Goal: Check status: Check status

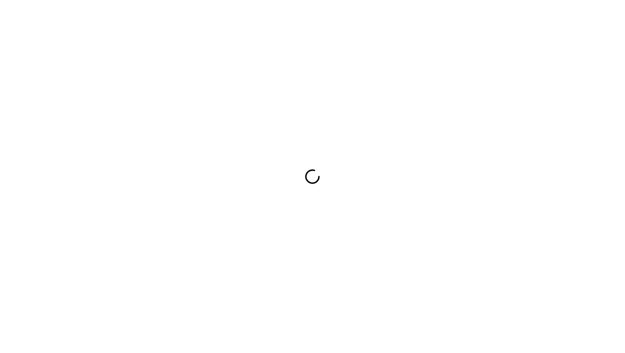
click at [207, 64] on div at bounding box center [312, 176] width 625 height 353
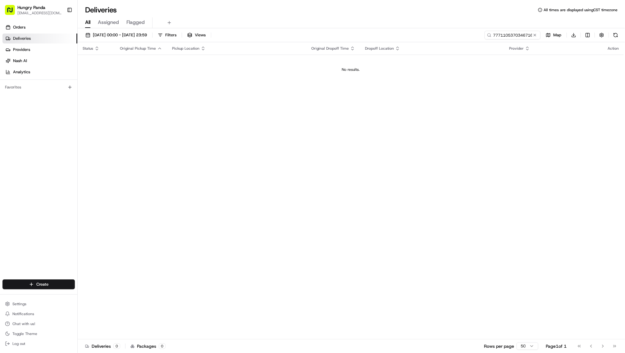
click at [49, 189] on div "Orders Deliveries Providers [PERSON_NAME] Analytics Favorites" at bounding box center [38, 151] width 77 height 263
click at [532, 38] on button at bounding box center [535, 35] width 6 height 6
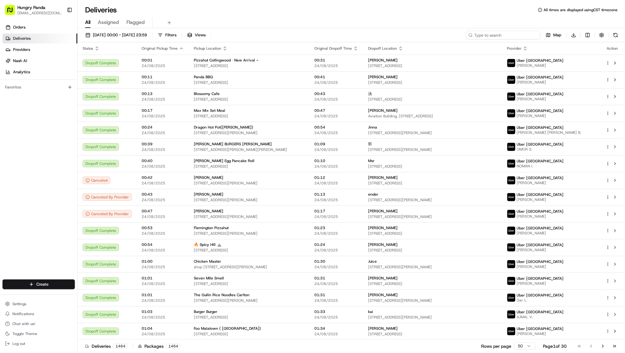
click at [477, 39] on input at bounding box center [503, 35] width 75 height 9
paste input "134908983645675525701"
type input "134908983645675525701"
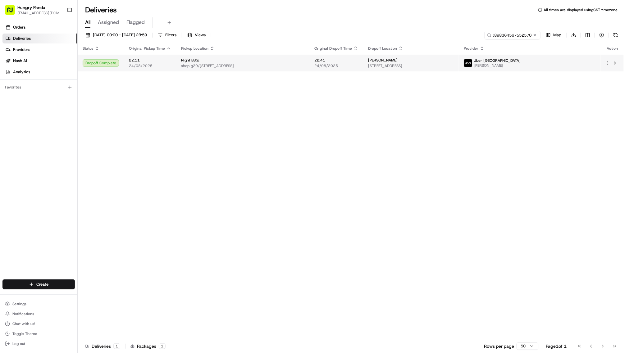
click at [297, 68] on span "shop g29/[STREET_ADDRESS]" at bounding box center [242, 65] width 123 height 5
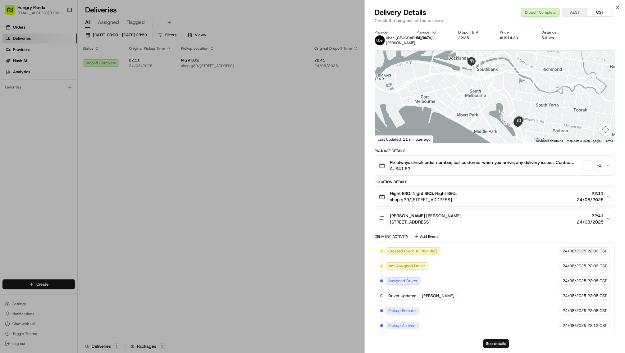
click at [584, 170] on button "+ 1" at bounding box center [594, 165] width 20 height 9
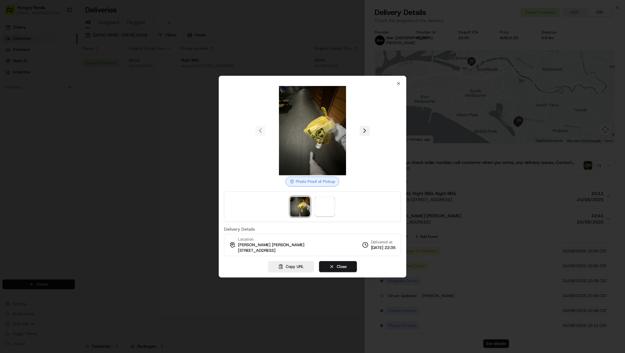
click at [370, 126] on button at bounding box center [365, 131] width 10 height 10
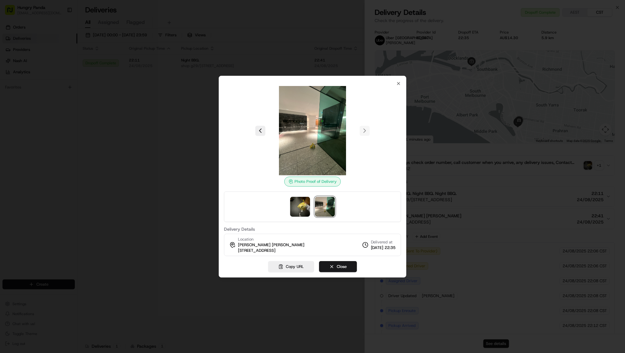
click at [128, 189] on div at bounding box center [312, 176] width 625 height 353
